Goal: Transaction & Acquisition: Book appointment/travel/reservation

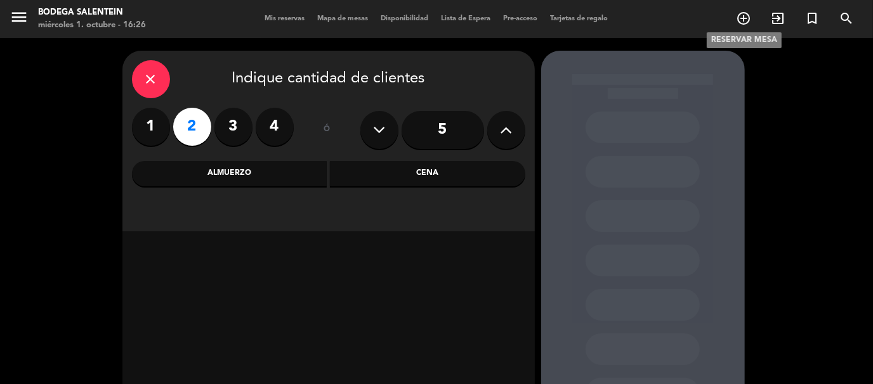
click at [739, 19] on icon "add_circle_outline" at bounding box center [743, 18] width 15 height 15
click at [193, 124] on label "2" at bounding box center [192, 127] width 38 height 38
click at [245, 168] on div "Almuerzo" at bounding box center [229, 173] width 195 height 25
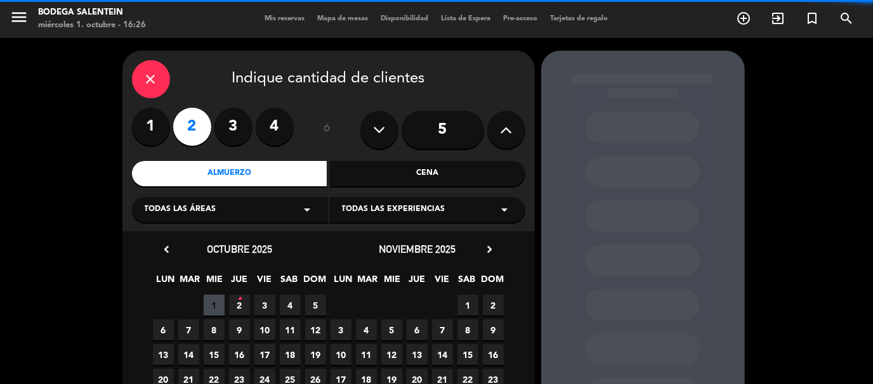
click at [505, 207] on icon "arrow_drop_down" at bounding box center [504, 209] width 15 height 15
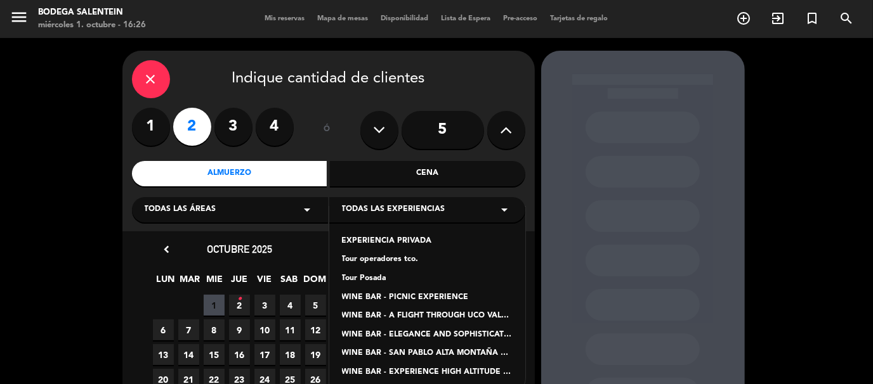
click at [365, 277] on div "Tour Posada" at bounding box center [427, 279] width 171 height 13
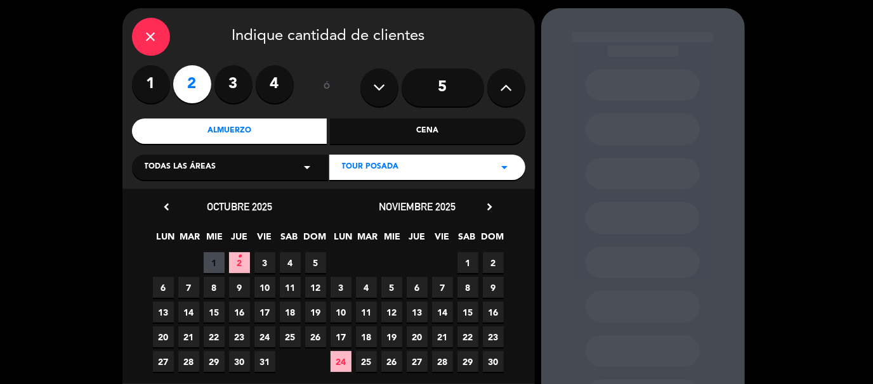
scroll to position [63, 0]
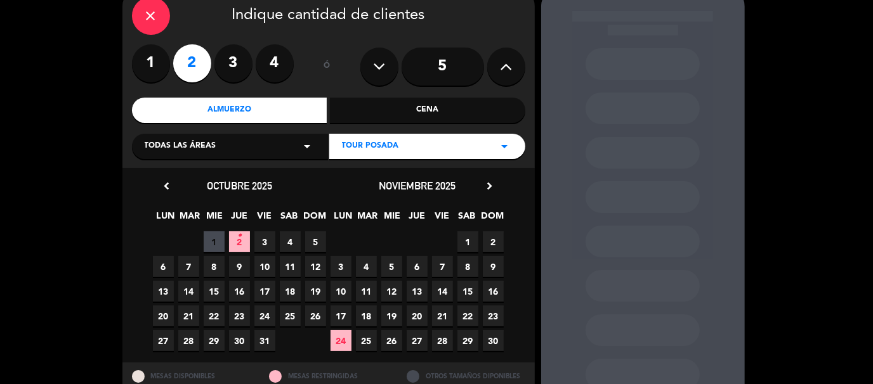
click at [212, 270] on span "8" at bounding box center [214, 266] width 21 height 21
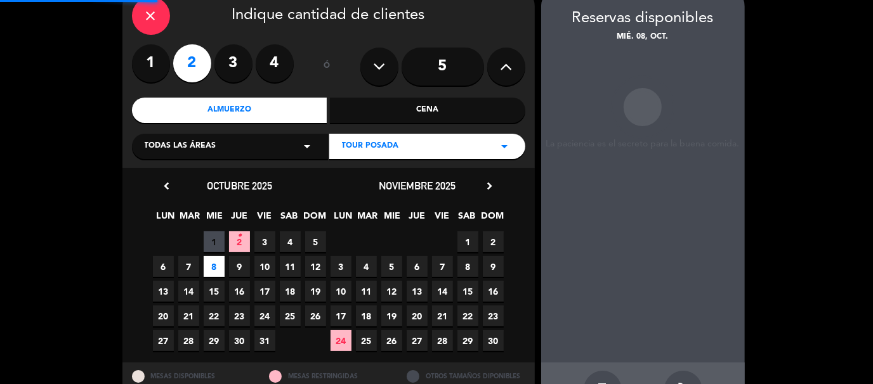
scroll to position [51, 0]
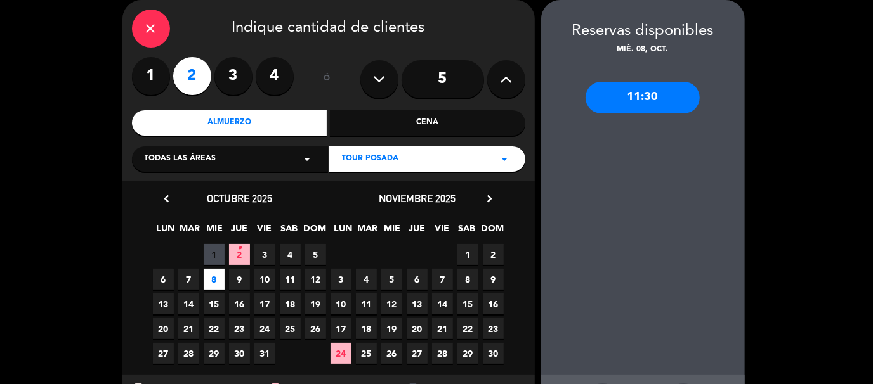
click at [658, 100] on div "11:30" at bounding box center [642, 98] width 114 height 32
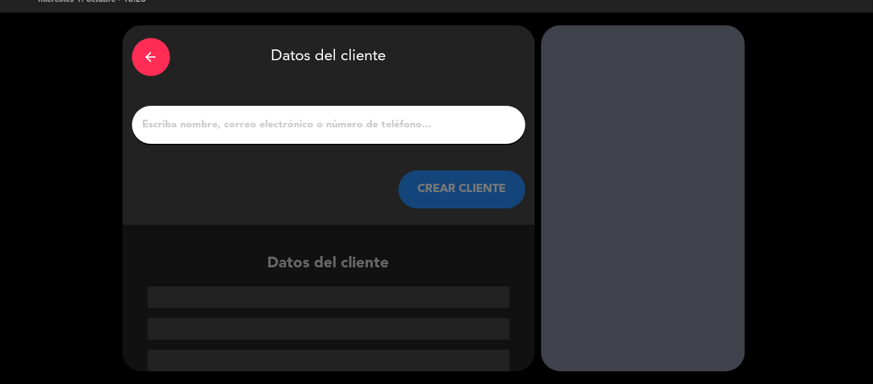
scroll to position [25, 0]
click at [270, 123] on input "1" at bounding box center [328, 125] width 374 height 18
click at [203, 119] on input "1" at bounding box center [328, 125] width 374 height 18
paste input "[PERSON_NAME]"
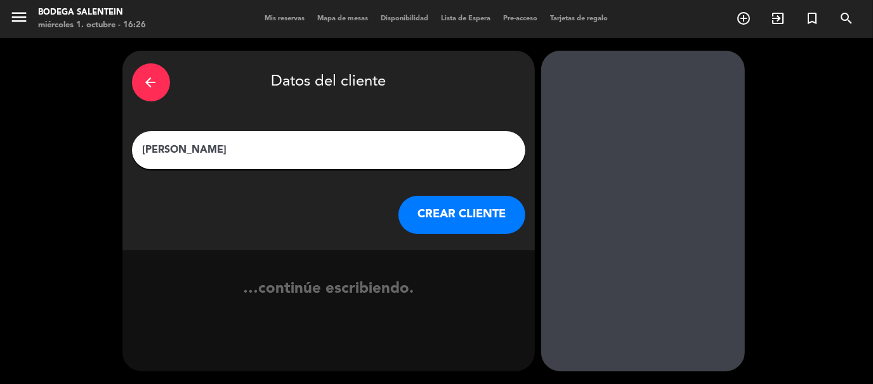
type input "[PERSON_NAME]"
click at [498, 214] on button "CREAR CLIENTE" at bounding box center [461, 215] width 127 height 38
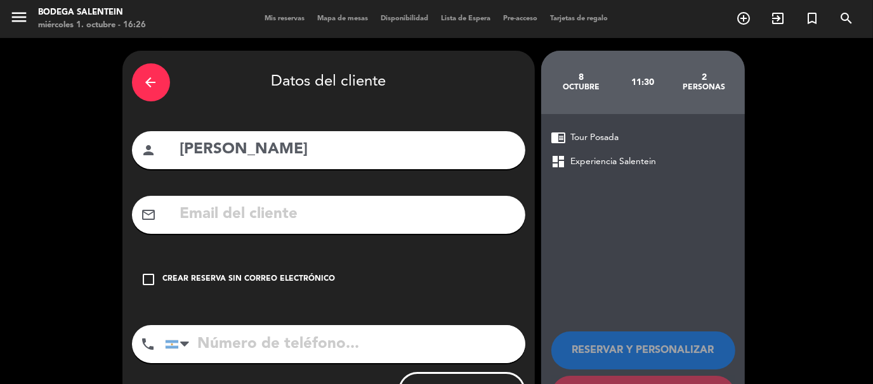
click at [150, 285] on icon "check_box_outline_blank" at bounding box center [148, 279] width 15 height 15
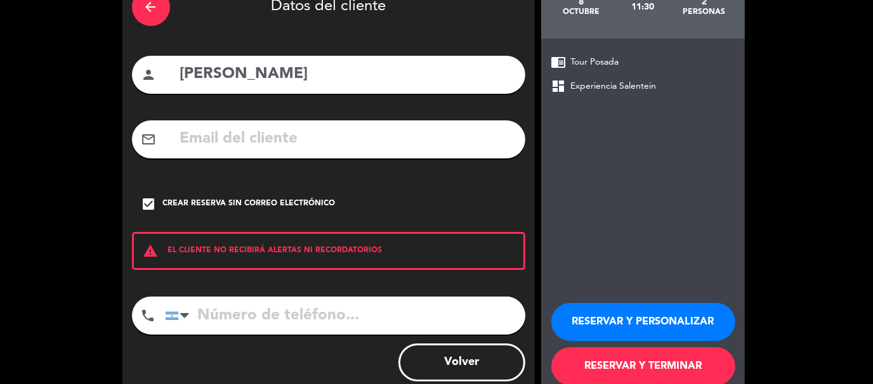
scroll to position [104, 0]
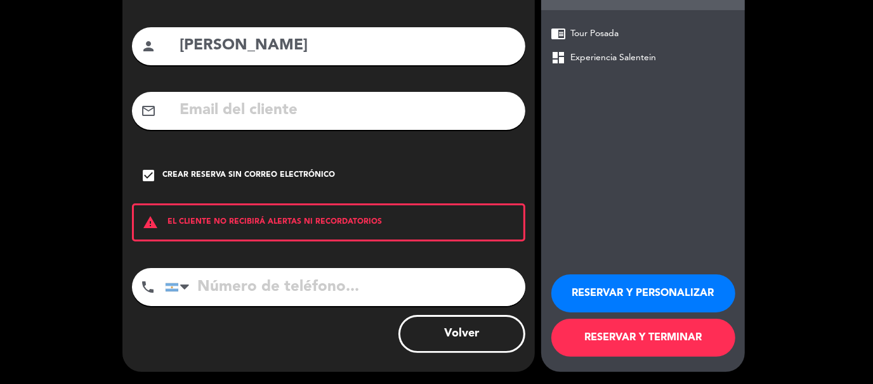
click at [666, 332] on button "RESERVAR Y TERMINAR" at bounding box center [643, 338] width 184 height 38
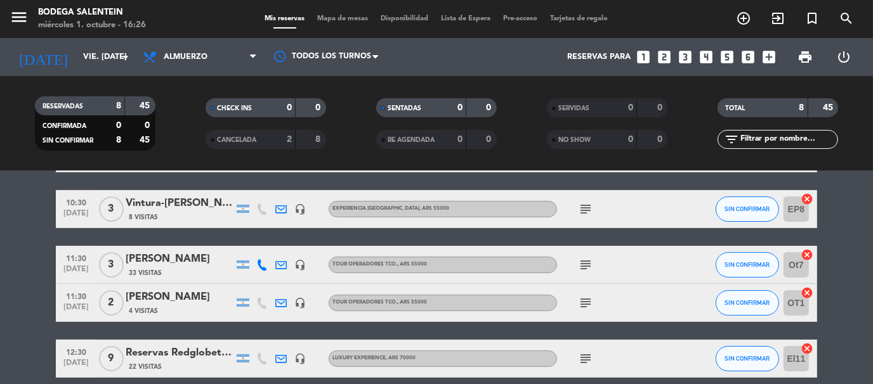
scroll to position [190, 0]
